Goal: Information Seeking & Learning: Learn about a topic

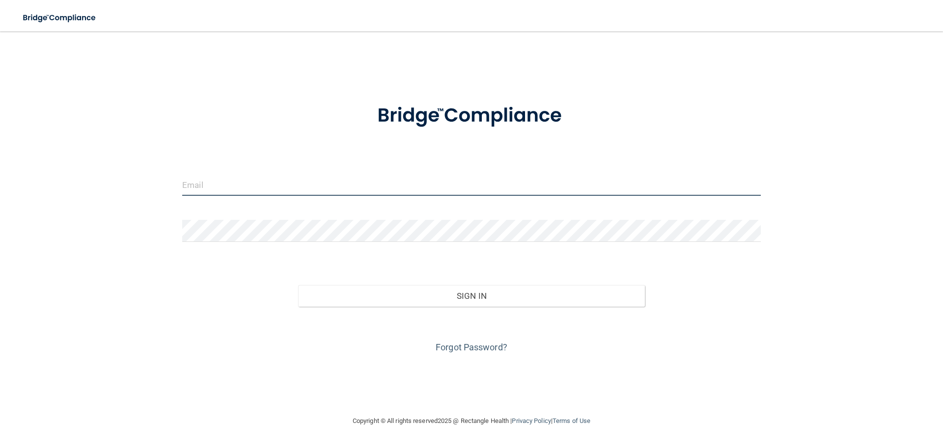
click at [237, 177] on input "email" at bounding box center [471, 185] width 579 height 22
type input "[EMAIL_ADDRESS][DOMAIN_NAME]"
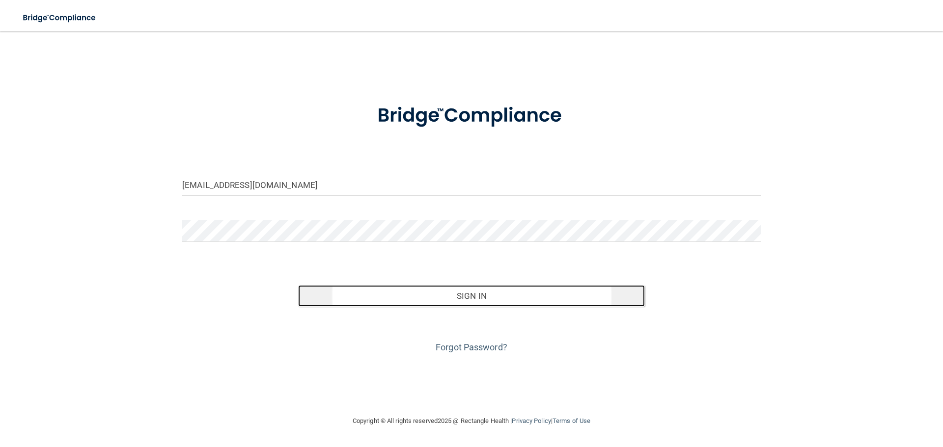
click at [374, 299] on button "Sign In" at bounding box center [471, 296] width 347 height 22
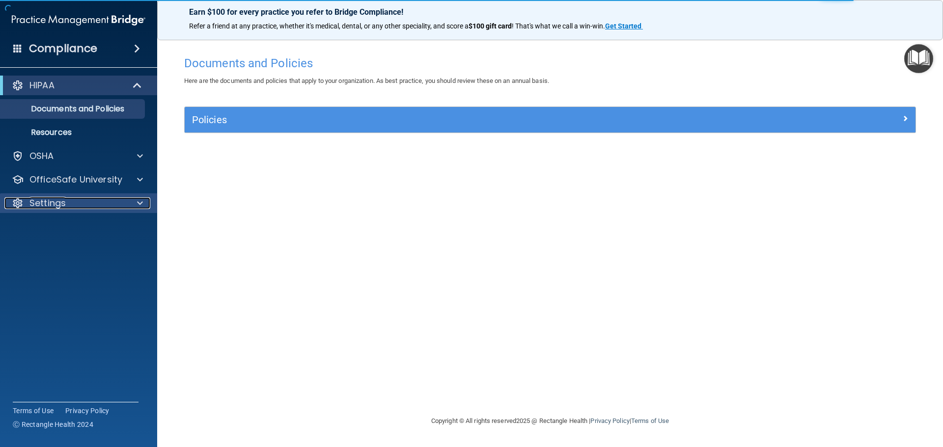
click at [145, 201] on div at bounding box center [138, 203] width 25 height 12
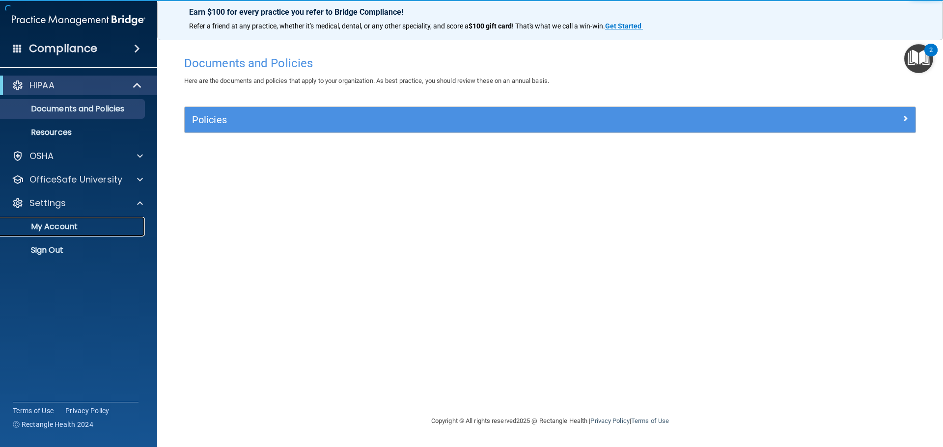
click at [61, 226] on p "My Account" at bounding box center [73, 227] width 134 height 10
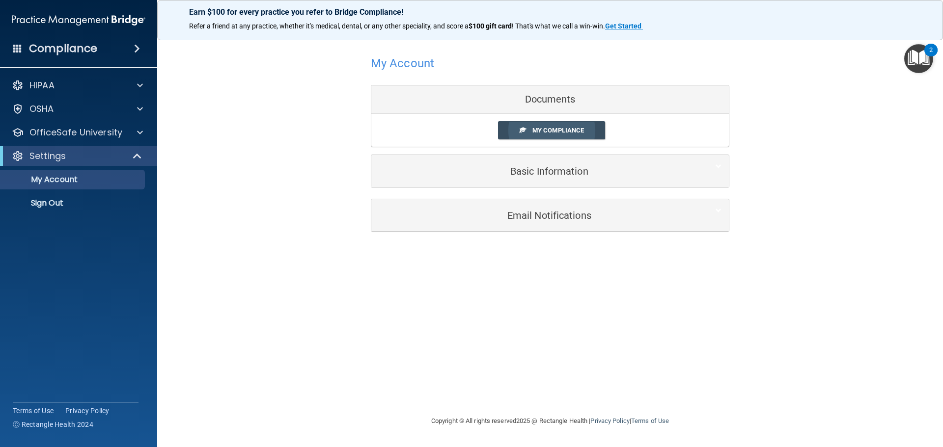
click at [552, 131] on span "My Compliance" at bounding box center [558, 130] width 52 height 7
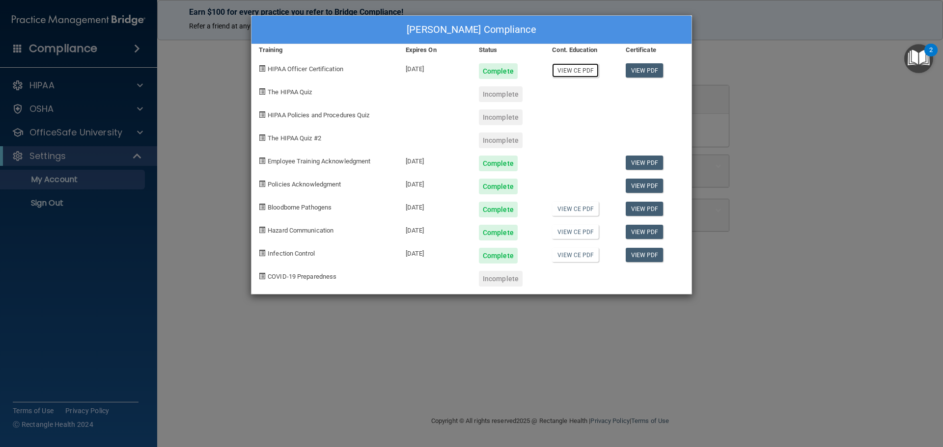
click at [571, 73] on link "View CE PDF" at bounding box center [575, 70] width 47 height 14
click at [642, 68] on link "View PDF" at bounding box center [645, 70] width 38 height 14
click at [636, 210] on link "View PDF" at bounding box center [645, 209] width 38 height 14
click at [587, 74] on link "View CE PDF" at bounding box center [575, 70] width 47 height 14
click at [650, 69] on link "View PDF" at bounding box center [645, 70] width 38 height 14
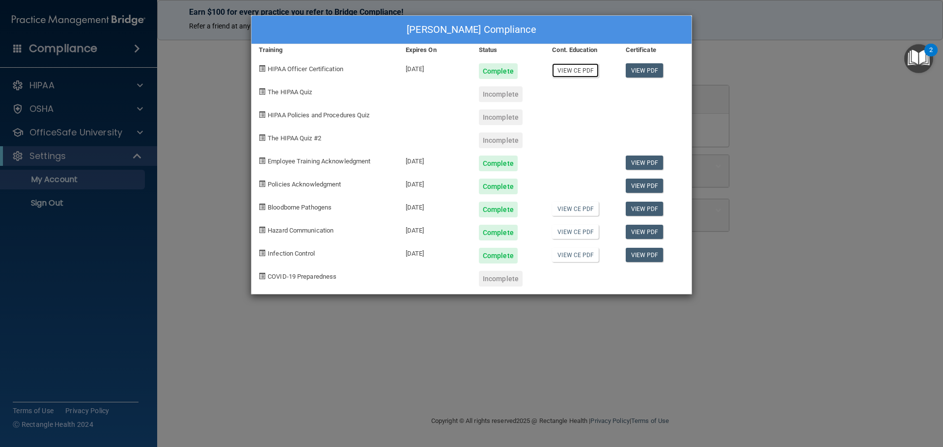
click at [583, 72] on link "View CE PDF" at bounding box center [575, 70] width 47 height 14
click at [580, 211] on link "View CE PDF" at bounding box center [575, 209] width 47 height 14
click at [563, 234] on link "View CE PDF" at bounding box center [575, 232] width 47 height 14
click at [590, 258] on link "View CE PDF" at bounding box center [575, 255] width 47 height 14
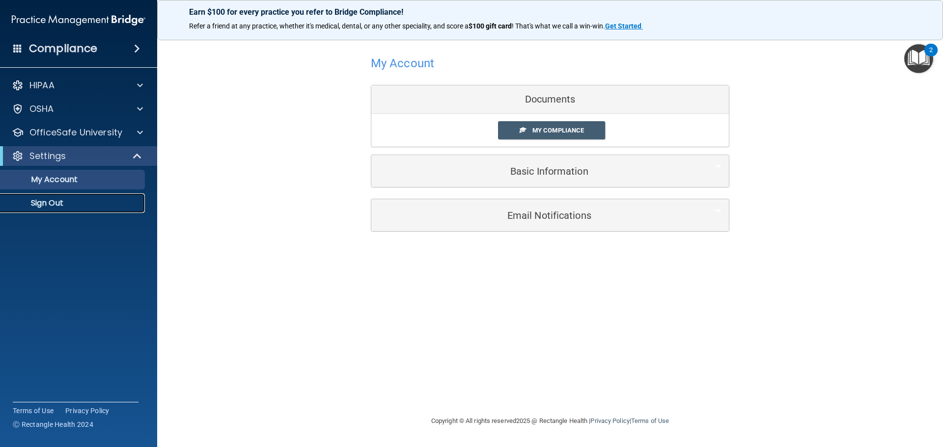
click at [34, 204] on p "Sign Out" at bounding box center [73, 203] width 134 height 10
